Goal: Transaction & Acquisition: Book appointment/travel/reservation

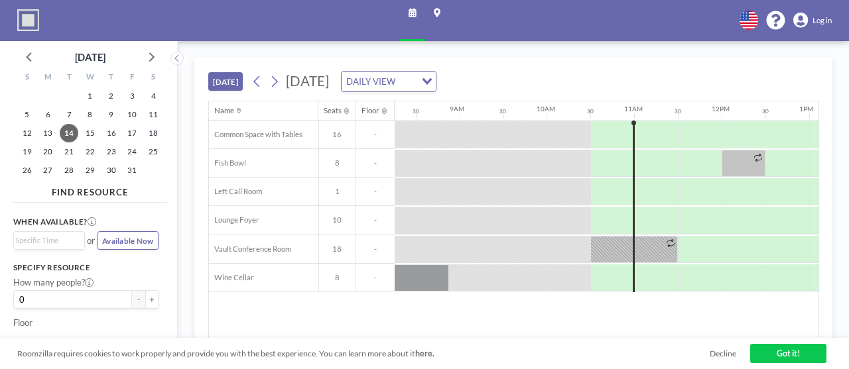
scroll to position [0, 729]
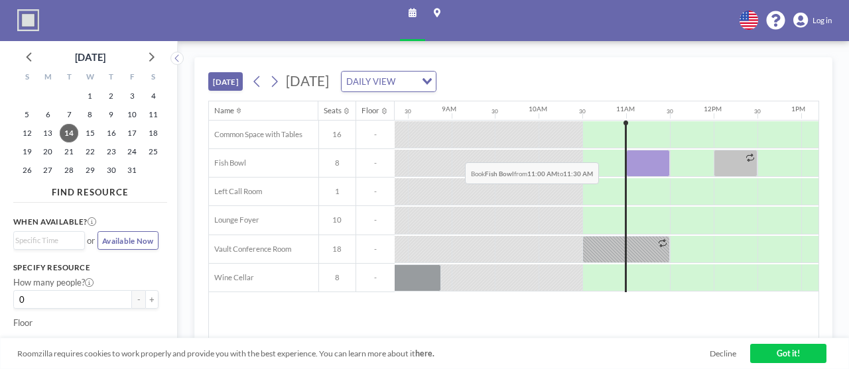
click at [626, 150] on div at bounding box center [648, 163] width 44 height 27
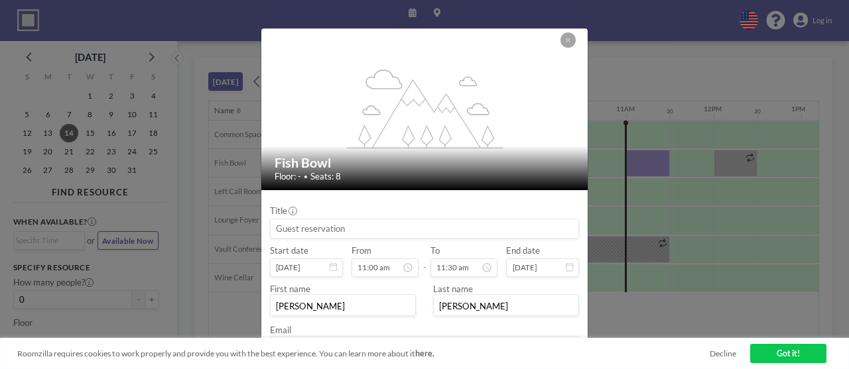
click at [422, 220] on input at bounding box center [425, 229] width 308 height 19
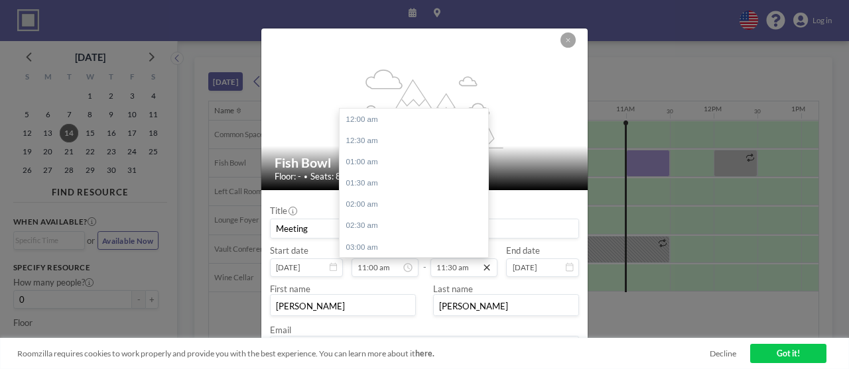
scroll to position [457, 0]
type input "Meeting"
click at [484, 265] on icon at bounding box center [487, 268] width 6 height 6
click at [446, 259] on input "11:30 am" at bounding box center [463, 268] width 67 height 19
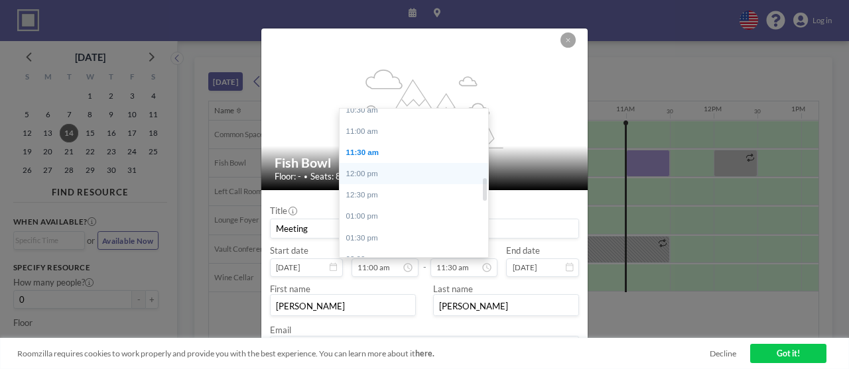
click at [393, 163] on div "12:00 pm" at bounding box center [414, 173] width 149 height 21
type input "12:00 pm"
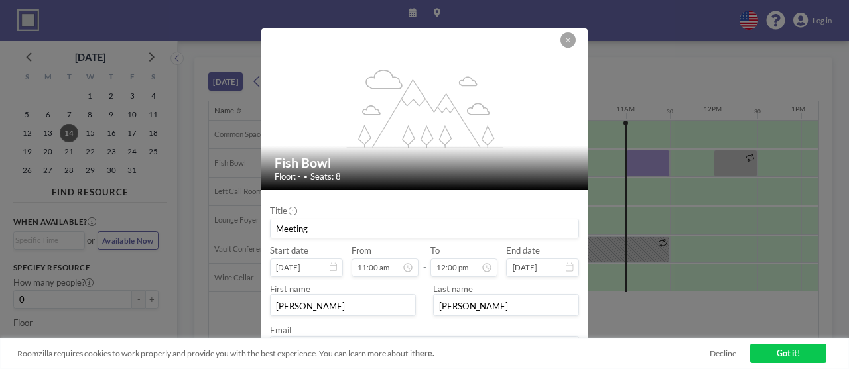
scroll to position [25, 0]
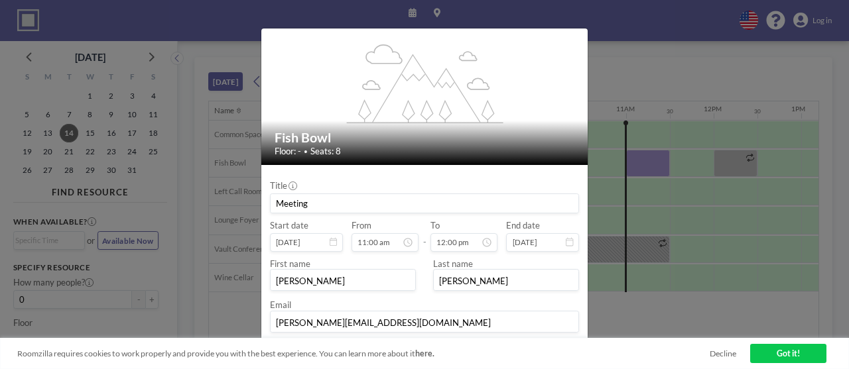
click at [537, 346] on button "BOOK NOW" at bounding box center [551, 355] width 55 height 19
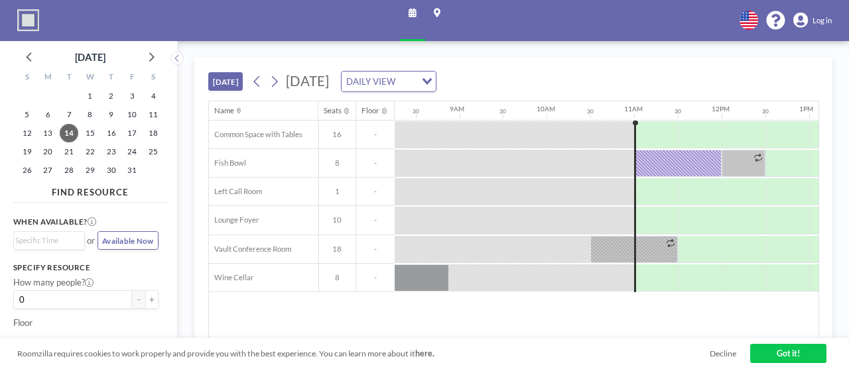
scroll to position [0, 729]
